Goal: Check status: Check status

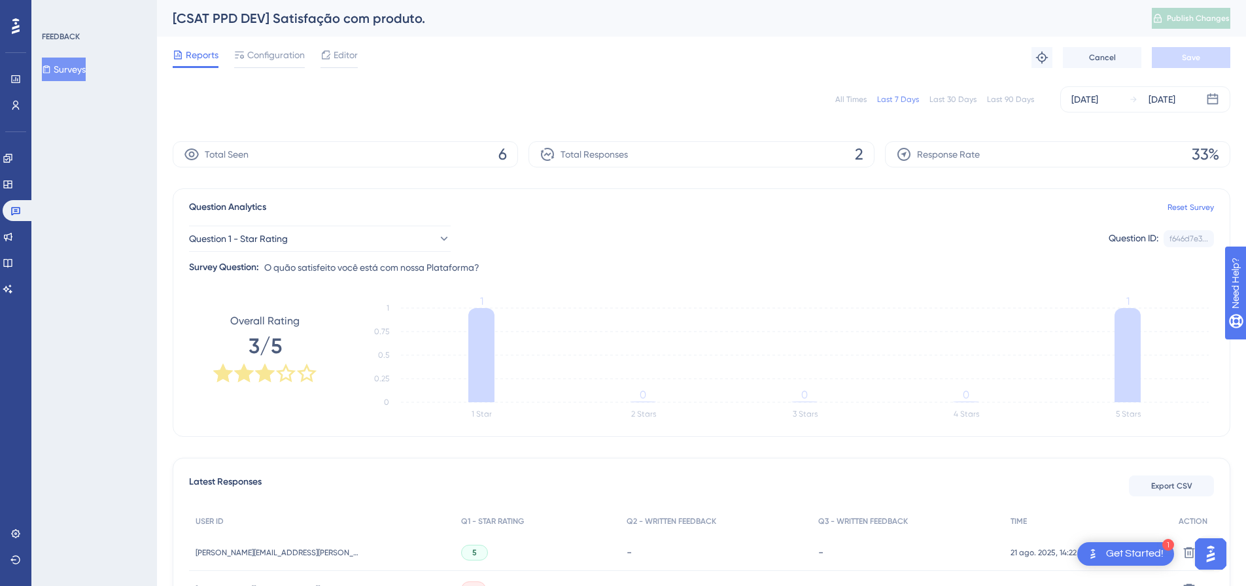
click at [512, 151] on div "Total Seen 6" at bounding box center [345, 154] width 345 height 26
click at [506, 151] on span "6" at bounding box center [503, 154] width 9 height 21
click at [504, 153] on span "6" at bounding box center [503, 154] width 9 height 21
click at [655, 154] on div "Total Responses 2" at bounding box center [701, 154] width 345 height 26
click at [945, 146] on div "Response Rate 33%" at bounding box center [1057, 154] width 345 height 26
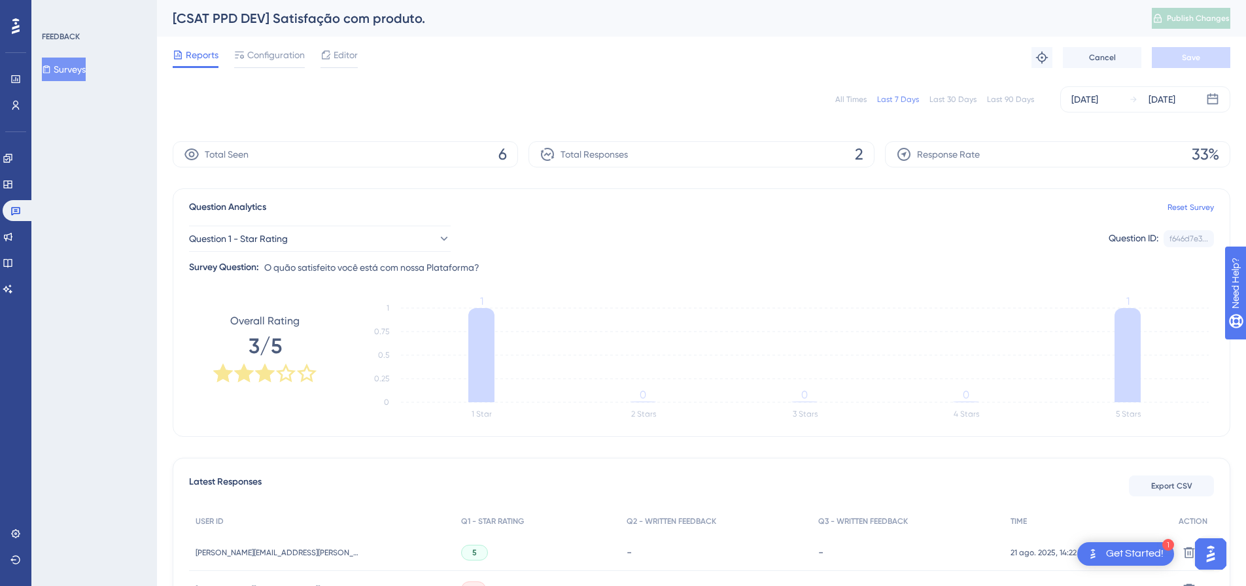
click at [259, 54] on span "Configuration" at bounding box center [276, 55] width 58 height 16
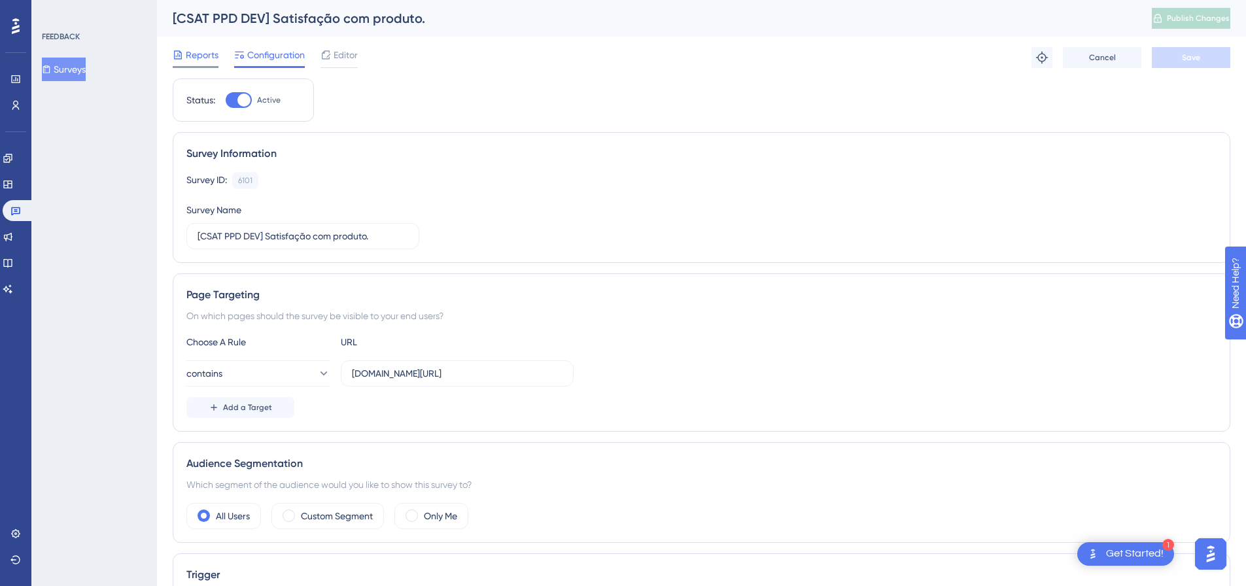
click at [211, 58] on span "Reports" at bounding box center [202, 55] width 33 height 16
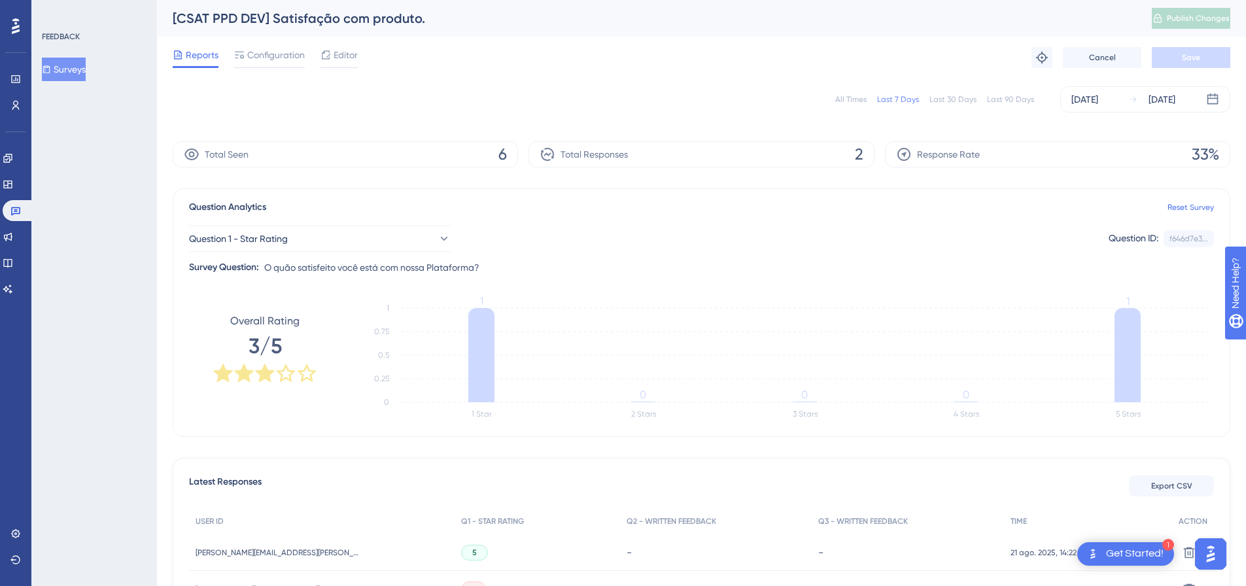
click at [225, 107] on div "All Times Last 7 Days Last 30 Days Last 90 Days [DATE] [DATE]" at bounding box center [702, 99] width 1058 height 26
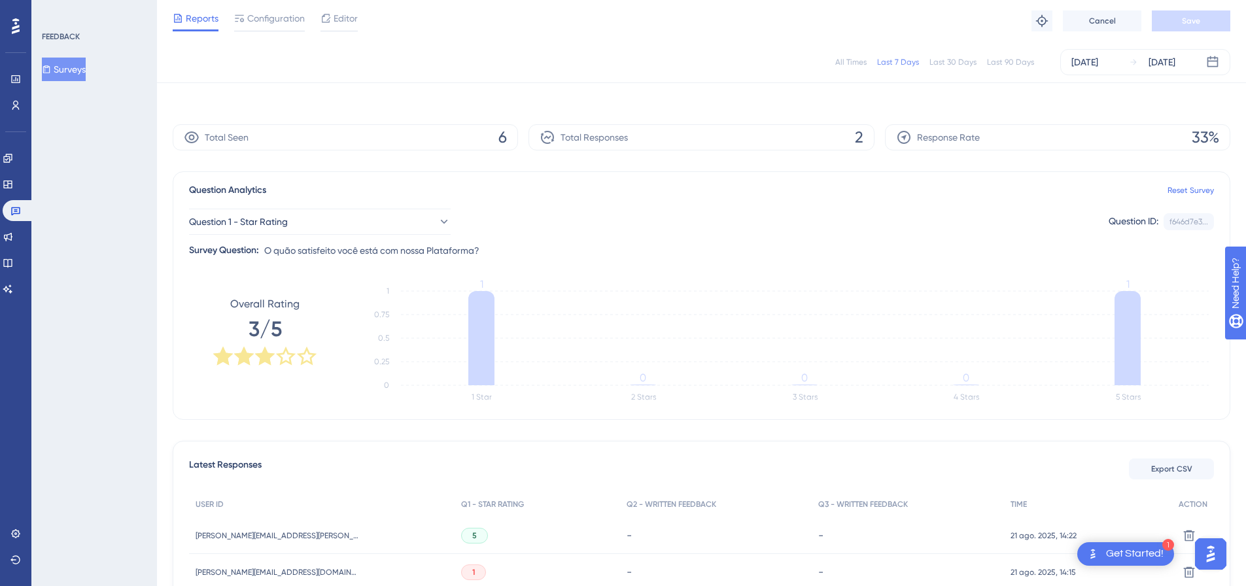
scroll to position [132, 0]
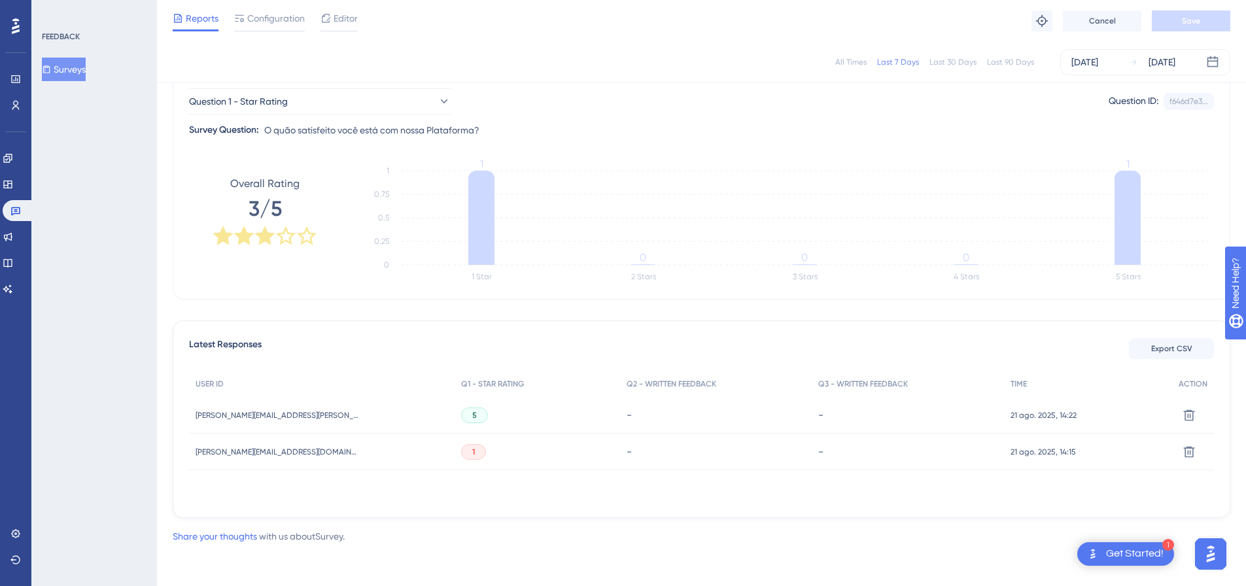
click at [171, 367] on div "Performance Users Engagement Widgets Feedback Product Updates Knowledge Base AI…" at bounding box center [701, 216] width 1089 height 697
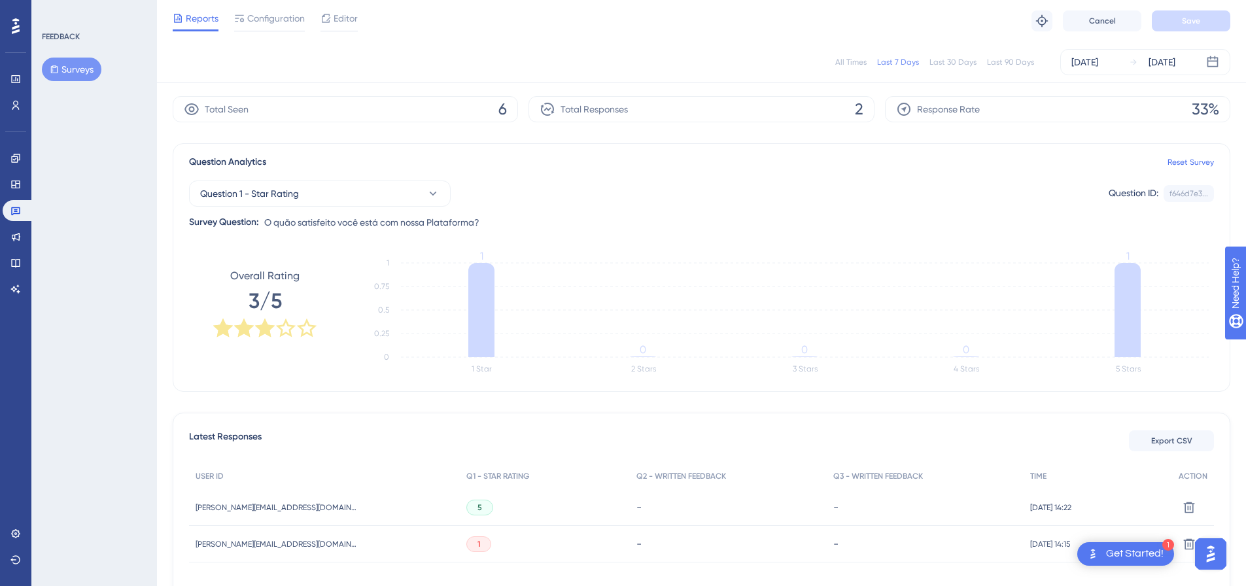
scroll to position [132, 0]
